Goal: Task Accomplishment & Management: Use online tool/utility

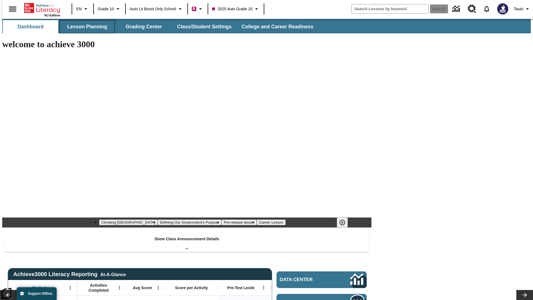
click at [85, 27] on button "Lesson Planning" at bounding box center [87, 26] width 56 height 13
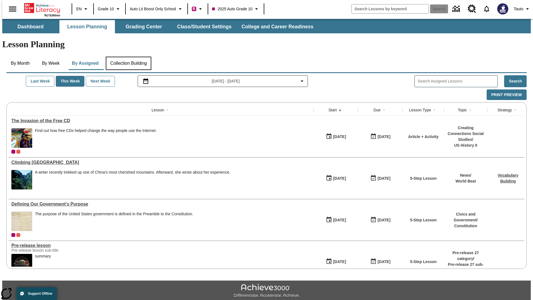
click at [128, 57] on button "Collection Building" at bounding box center [129, 63] width 46 height 13
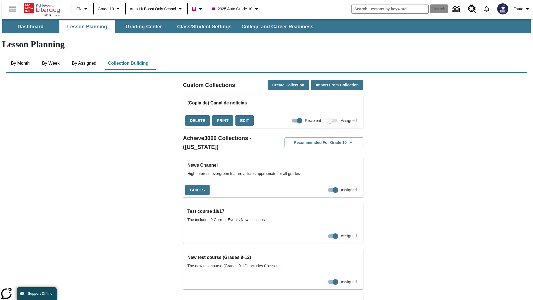
checkbox input "true"
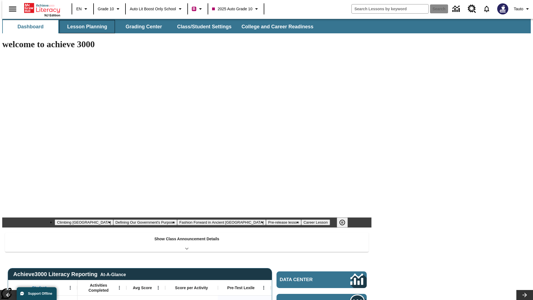
click at [85, 27] on button "Lesson Planning" at bounding box center [87, 26] width 56 height 13
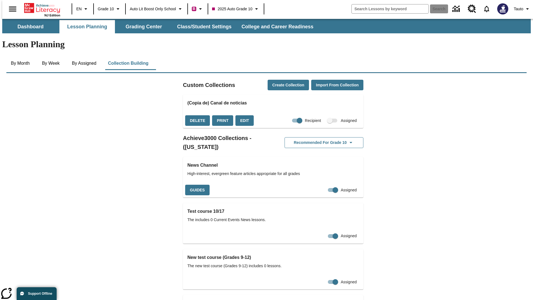
checkbox input "false"
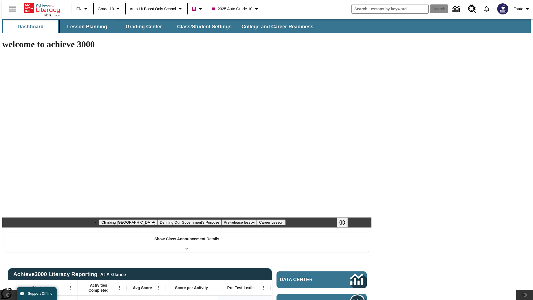
click at [85, 27] on button "Lesson Planning" at bounding box center [87, 26] width 56 height 13
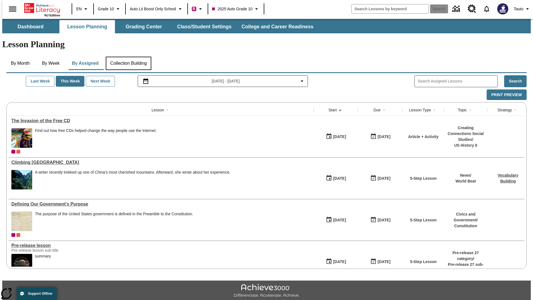
click at [128, 57] on button "Collection Building" at bounding box center [129, 63] width 46 height 13
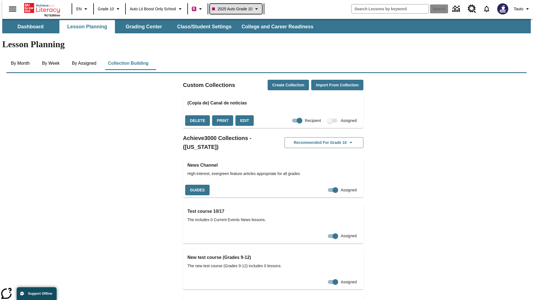
click at [238, 9] on span "2025 Auto Grade 10" at bounding box center [232, 9] width 40 height 6
